Goal: Transaction & Acquisition: Purchase product/service

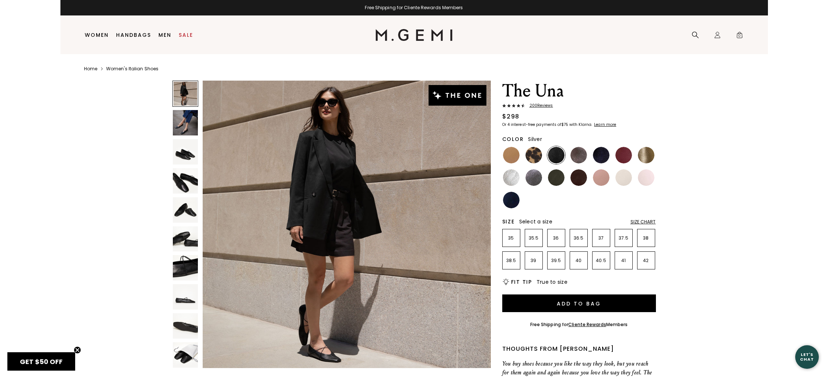
click at [508, 175] on img at bounding box center [511, 177] width 17 height 17
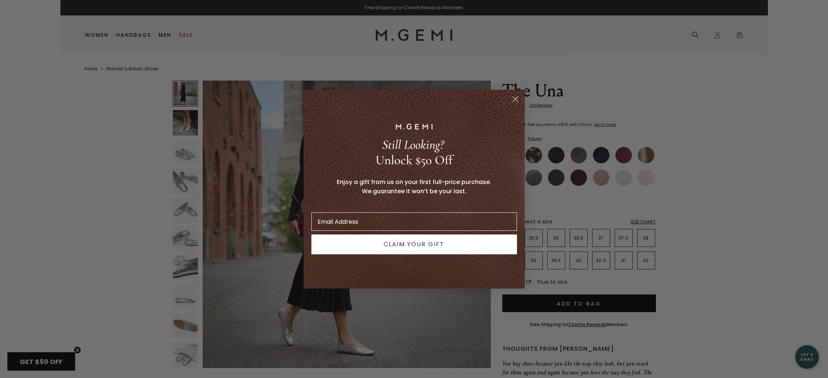
click at [516, 101] on circle "Close dialog" at bounding box center [515, 99] width 12 height 12
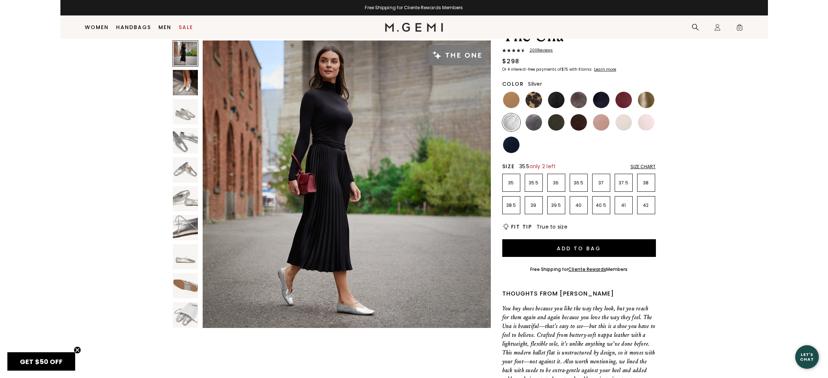
scroll to position [25, 0]
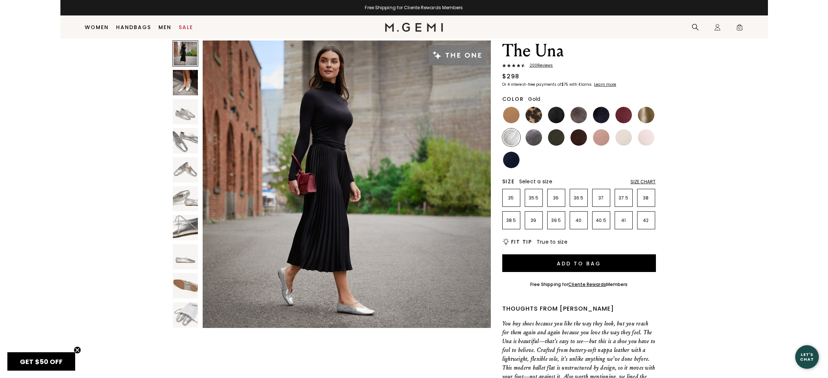
click at [650, 117] on img at bounding box center [646, 115] width 17 height 17
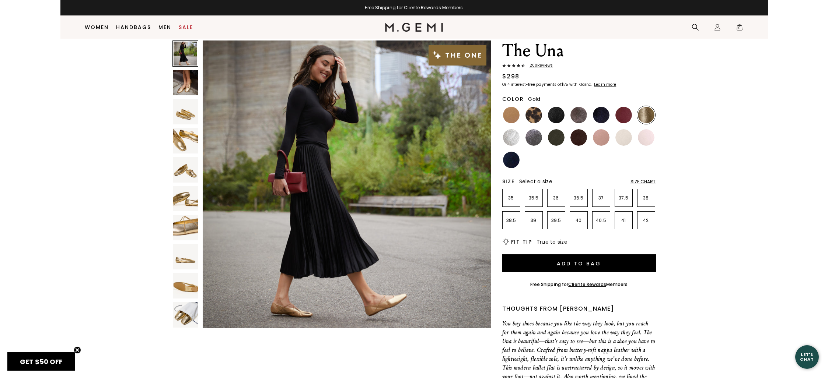
click at [179, 218] on img at bounding box center [185, 227] width 25 height 25
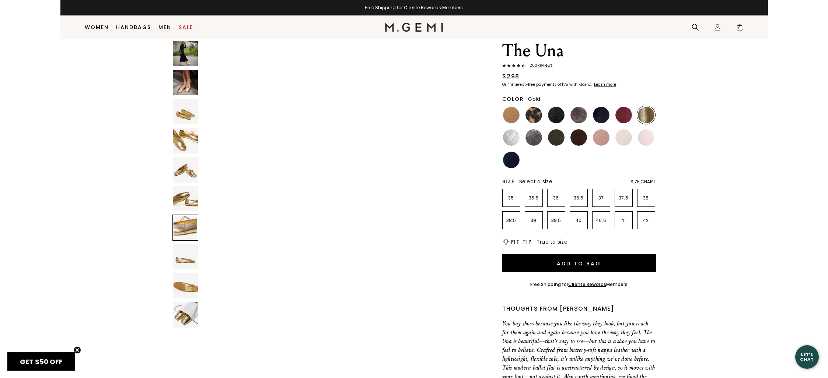
scroll to position [1771, 0]
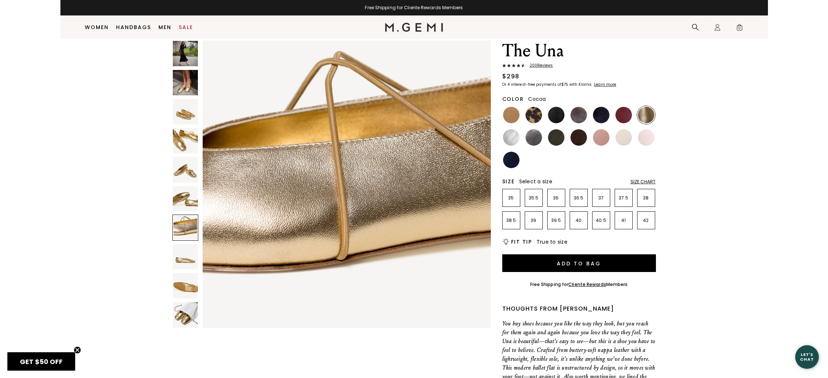
click at [585, 113] on img at bounding box center [578, 115] width 17 height 17
